Goal: Navigation & Orientation: Find specific page/section

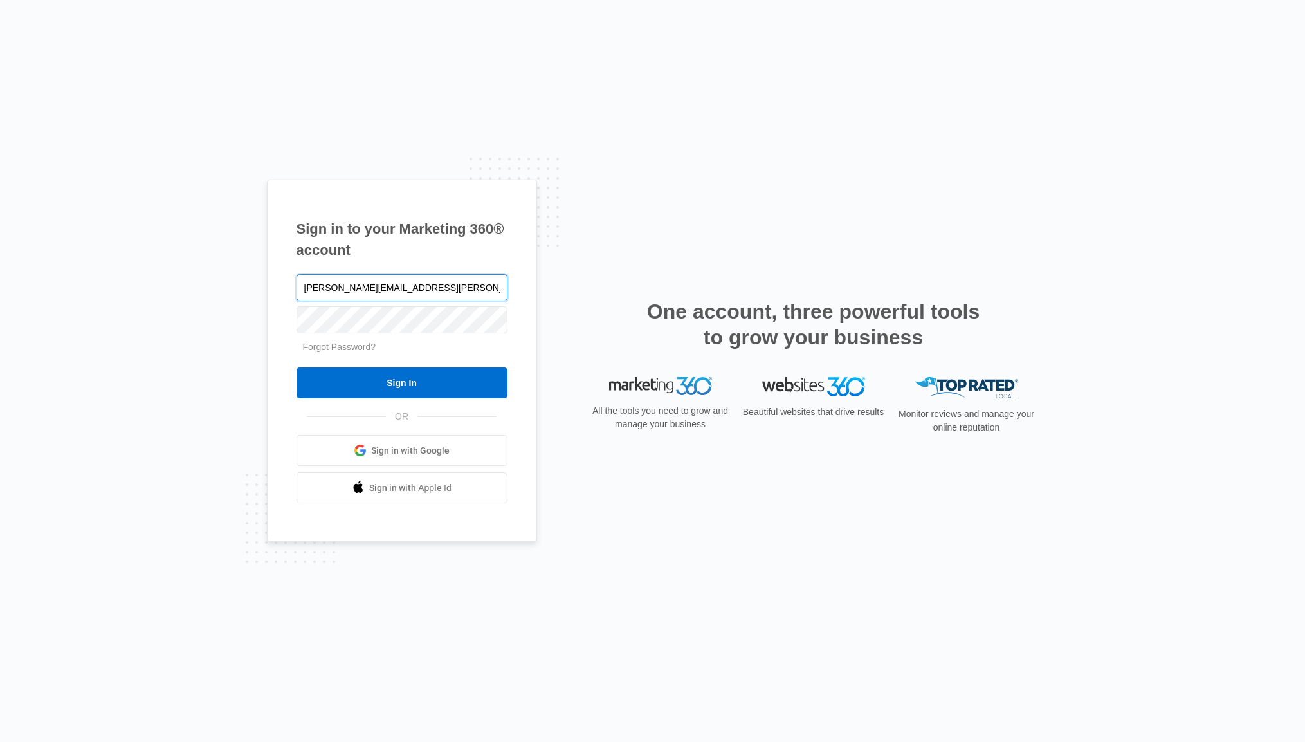
type input "[PERSON_NAME][EMAIL_ADDRESS][PERSON_NAME][DOMAIN_NAME]"
click at [297, 367] on input "Sign In" at bounding box center [402, 382] width 211 height 31
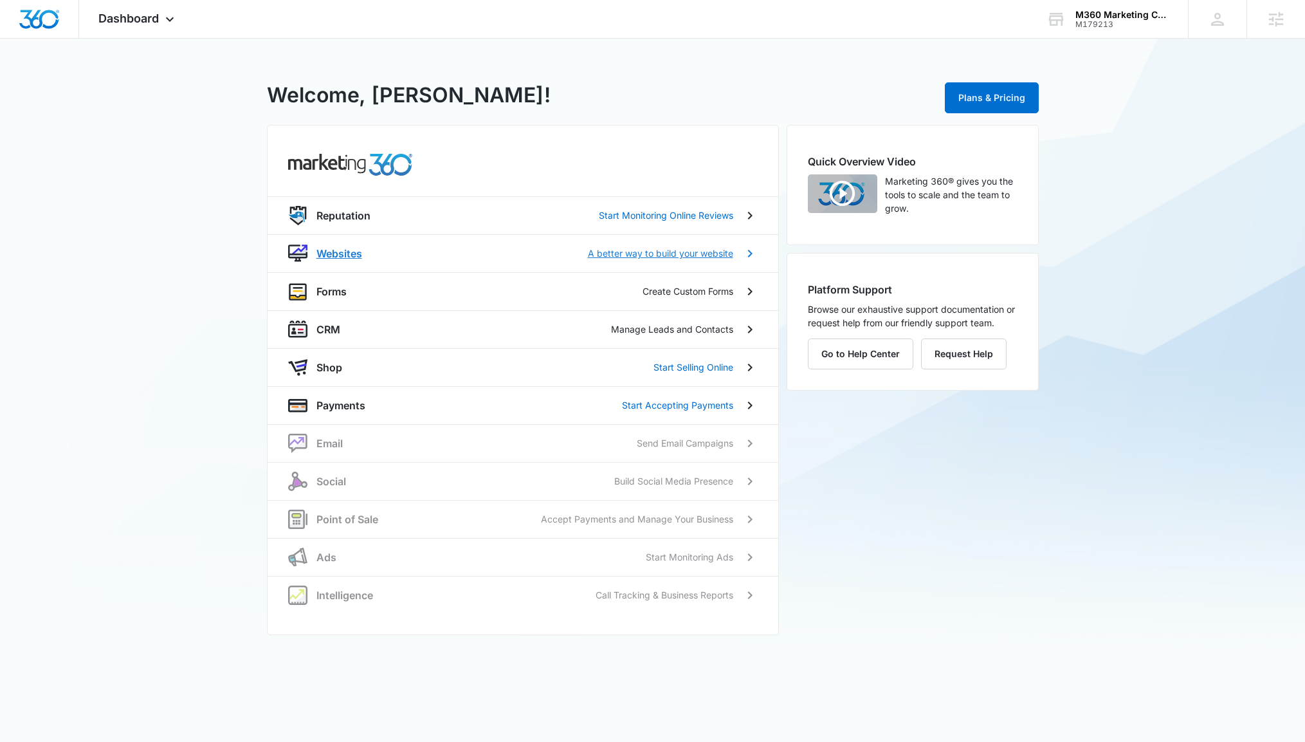
click at [342, 253] on p "Websites" at bounding box center [339, 253] width 46 height 15
